Goal: Task Accomplishment & Management: Manage account settings

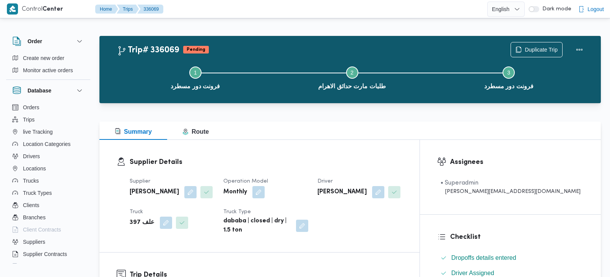
scroll to position [45, 0]
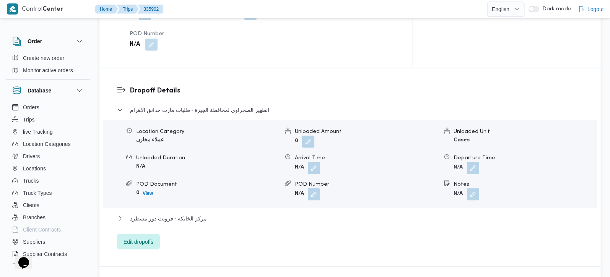
scroll to position [630, 0]
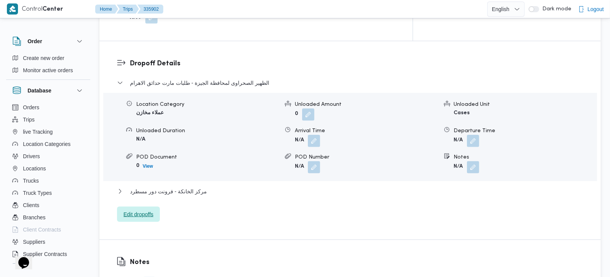
click at [143, 210] on span "Edit dropoffs" at bounding box center [139, 214] width 30 height 9
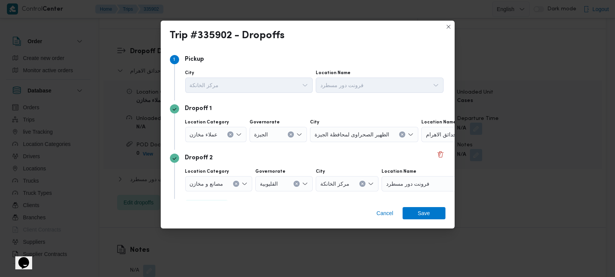
click at [233, 132] on div "عملاء مخازن" at bounding box center [216, 134] width 62 height 15
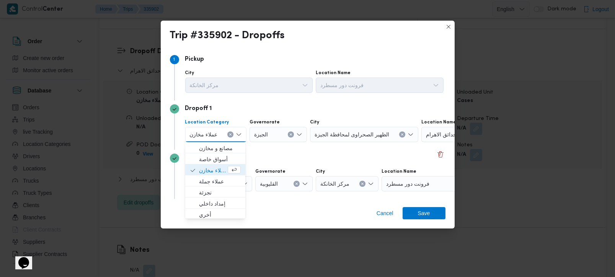
click at [229, 132] on button "Clear input" at bounding box center [230, 135] width 6 height 6
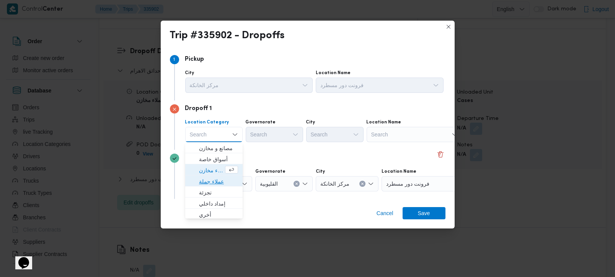
click at [208, 183] on span "عملاء جملة" at bounding box center [218, 181] width 39 height 9
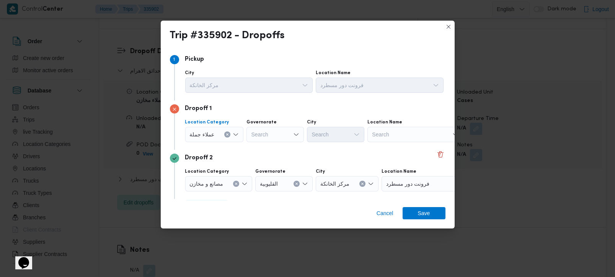
click at [274, 134] on div "Search" at bounding box center [274, 134] width 57 height 15
type input "رة"
click at [277, 156] on span "القاهرة" at bounding box center [278, 159] width 39 height 9
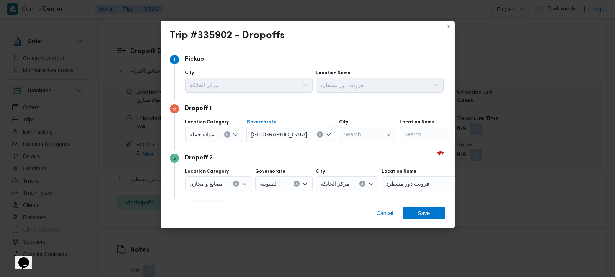
click at [339, 136] on div "Search" at bounding box center [367, 134] width 57 height 15
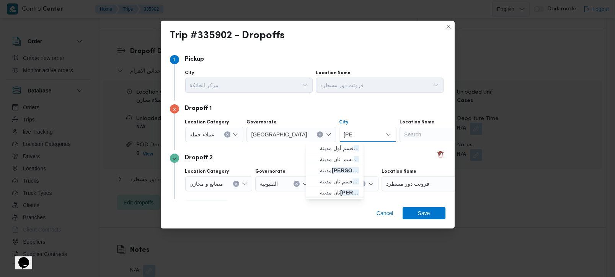
type input "نصر"
click at [337, 166] on span "مدينة نصر" at bounding box center [339, 170] width 39 height 9
click at [435, 211] on span "Save" at bounding box center [423, 213] width 43 height 12
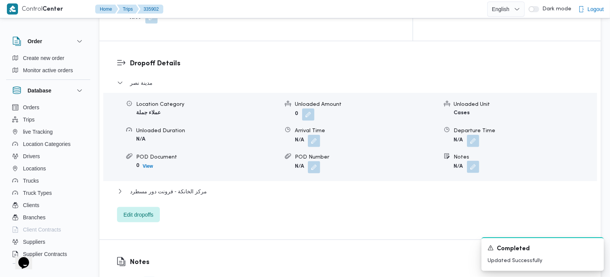
click at [468, 161] on button "button" at bounding box center [473, 167] width 12 height 12
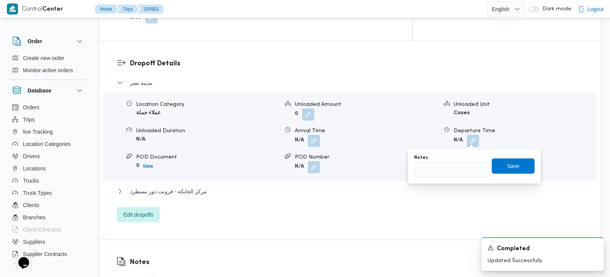
click at [439, 179] on div "You are in a dialog. To close this dialog, hit escape. Notes Save" at bounding box center [474, 166] width 133 height 35
click at [448, 174] on input "Notes" at bounding box center [452, 170] width 76 height 15
paste input "تعديل فواتير"
type input "تعديل فواتير"
click at [507, 162] on span "Save" at bounding box center [513, 165] width 12 height 9
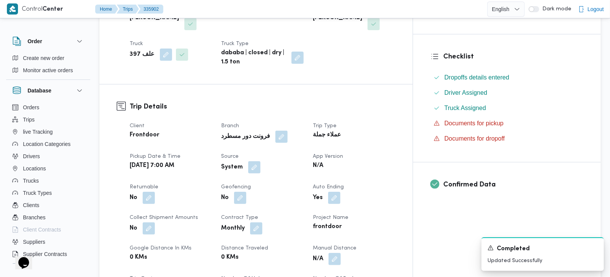
scroll to position [180, 0]
click at [260, 162] on button "button" at bounding box center [254, 168] width 12 height 12
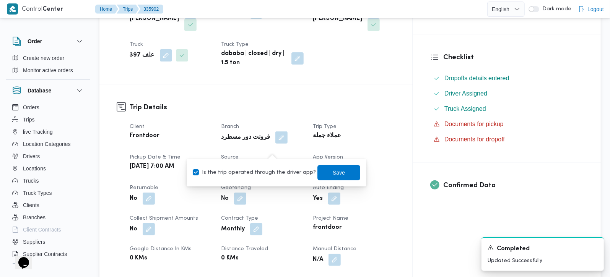
click at [264, 172] on label "Is the trip operated through the driver app?" at bounding box center [254, 172] width 123 height 9
checkbox input "false"
click at [349, 169] on span "Save" at bounding box center [338, 172] width 43 height 15
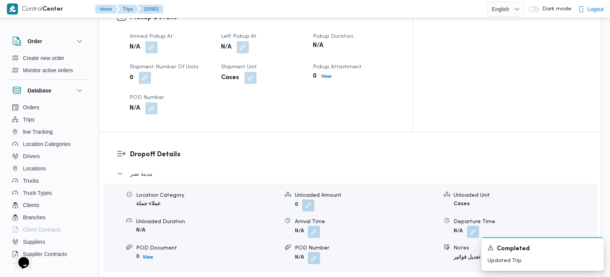
scroll to position [540, 0]
click at [154, 40] on button "button" at bounding box center [151, 46] width 12 height 12
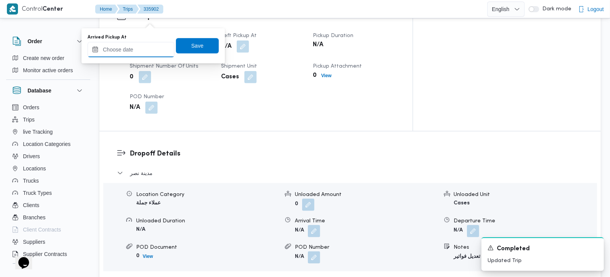
click at [140, 55] on input "Arrived Pickup At" at bounding box center [131, 49] width 87 height 15
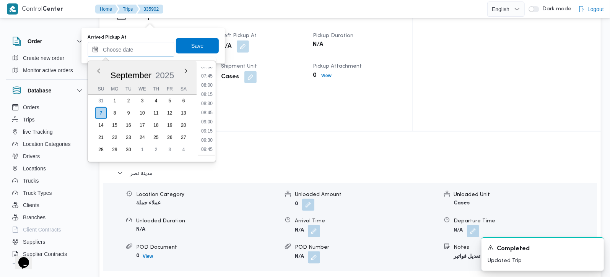
scroll to position [235, 0]
click at [210, 91] on li "07:00" at bounding box center [207, 93] width 18 height 8
type input "07/09/2025 07:00"
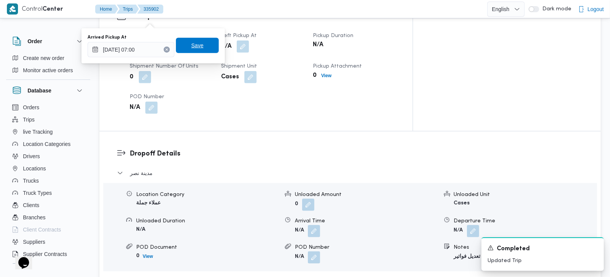
click at [192, 47] on span "Save" at bounding box center [197, 45] width 12 height 9
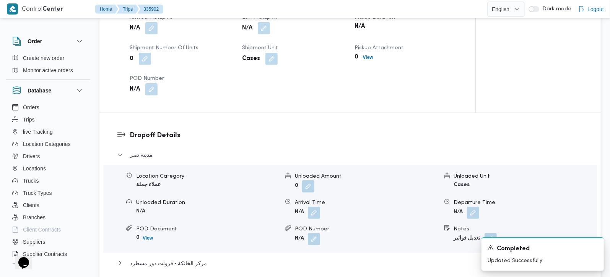
scroll to position [495, 0]
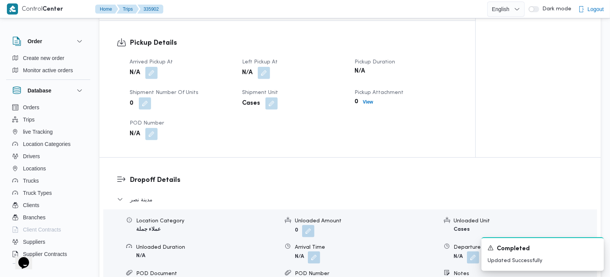
click at [261, 70] on div "N/A" at bounding box center [293, 73] width 105 height 14
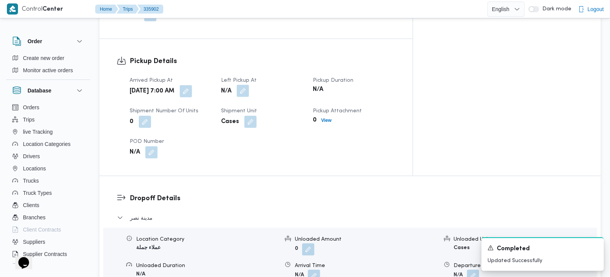
click at [249, 85] on button "button" at bounding box center [243, 91] width 12 height 12
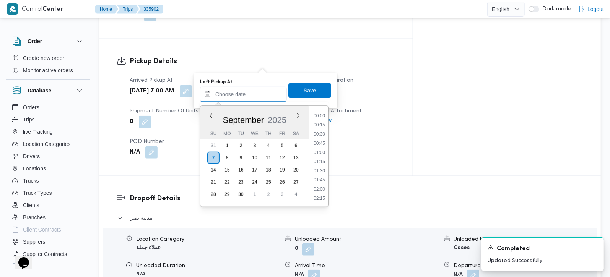
click at [254, 87] on input "Left Pickup At" at bounding box center [243, 94] width 87 height 15
drag, startPoint x: 322, startPoint y: 141, endPoint x: 316, endPoint y: 111, distance: 30.5
click at [322, 141] on li "12:00" at bounding box center [320, 142] width 18 height 8
type input "07/09/2025 12:00"
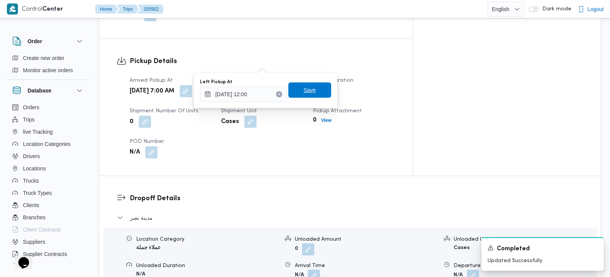
click at [310, 90] on span "Save" at bounding box center [309, 90] width 43 height 15
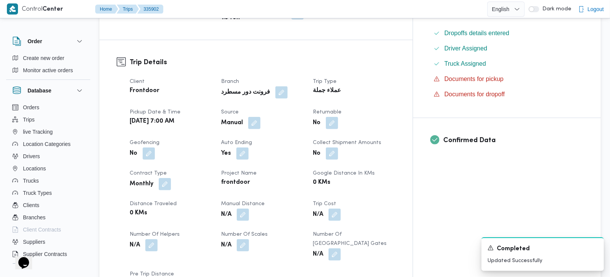
scroll to position [0, 0]
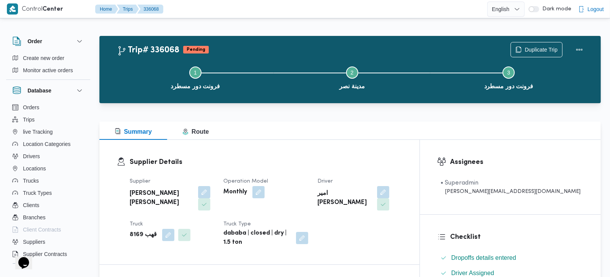
click at [141, 231] on b "قهب 8169" at bounding box center [143, 235] width 27 height 9
copy div "قهب 8169"
